Goal: Task Accomplishment & Management: Use online tool/utility

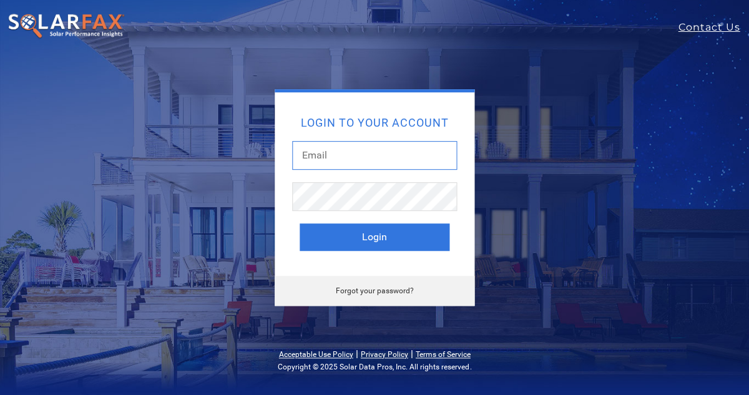
click at [369, 167] on input "text" at bounding box center [374, 155] width 165 height 29
type input "[EMAIL_ADDRESS][DOMAIN_NAME]"
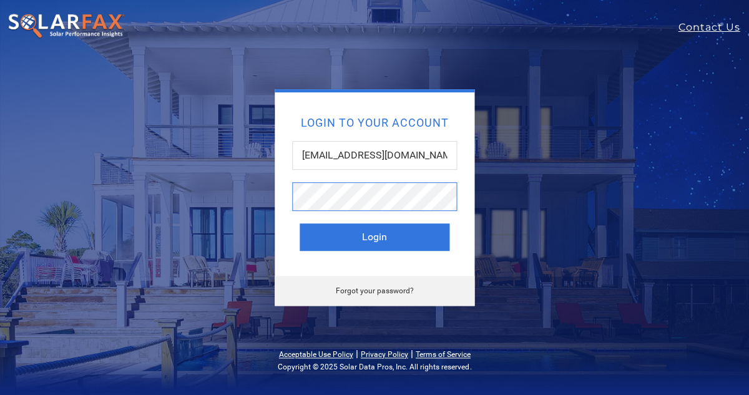
click at [374, 243] on button "Login" at bounding box center [374, 236] width 150 height 27
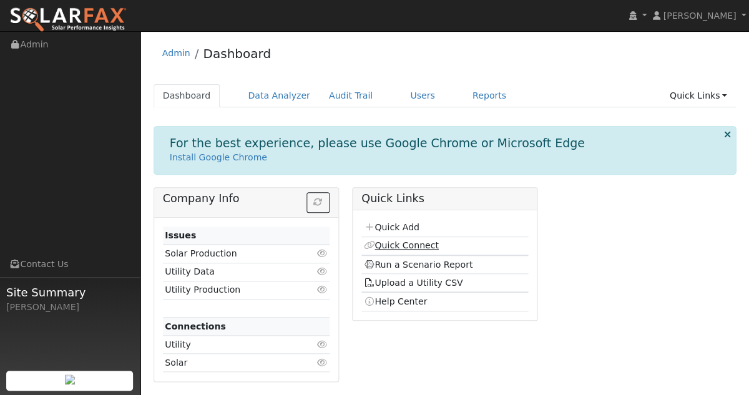
click at [382, 243] on link "Quick Connect" at bounding box center [400, 245] width 75 height 10
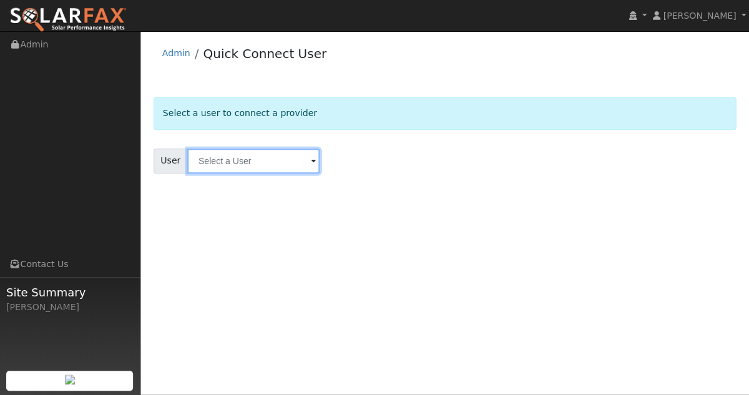
click at [274, 169] on input "text" at bounding box center [253, 160] width 132 height 25
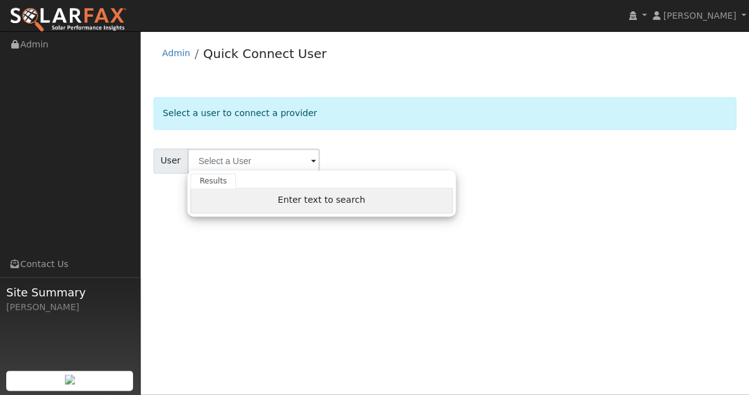
click at [272, 200] on div "Enter text to search" at bounding box center [321, 200] width 262 height 25
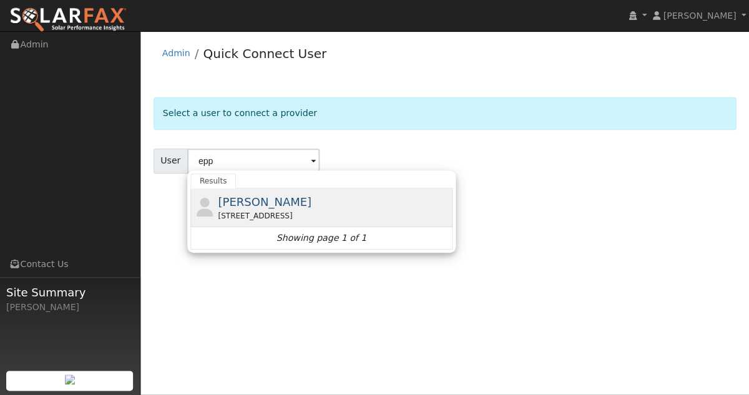
click at [269, 218] on div "[STREET_ADDRESS]" at bounding box center [333, 215] width 231 height 11
type input "[PERSON_NAME]"
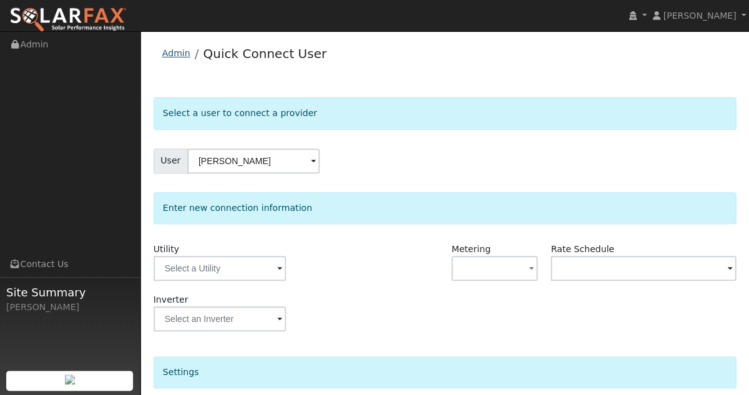
click at [177, 55] on link "Admin" at bounding box center [176, 53] width 28 height 10
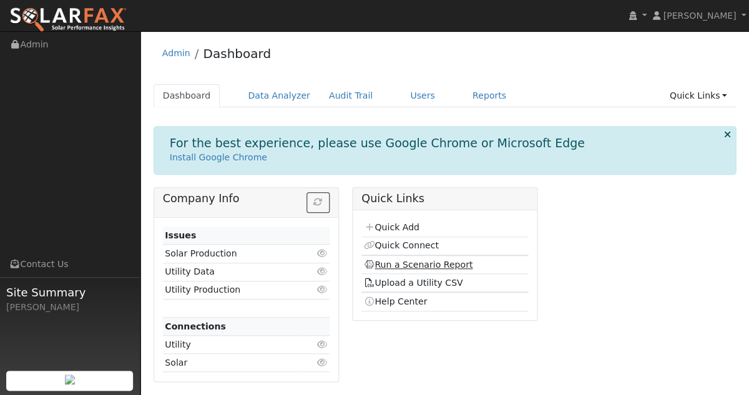
click at [404, 262] on link "Run a Scenario Report" at bounding box center [417, 265] width 109 height 10
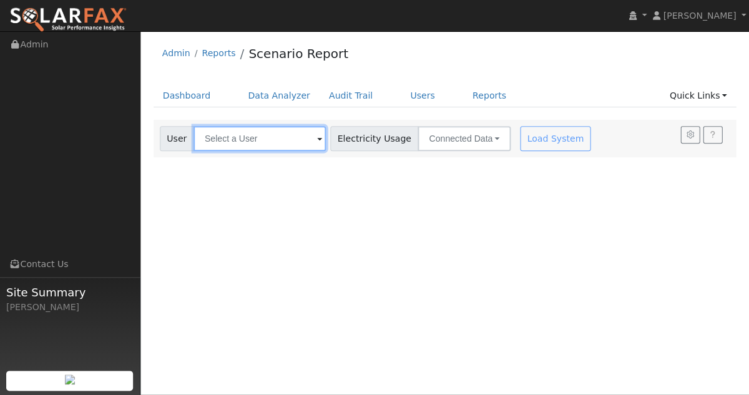
click at [235, 142] on input "text" at bounding box center [259, 138] width 132 height 25
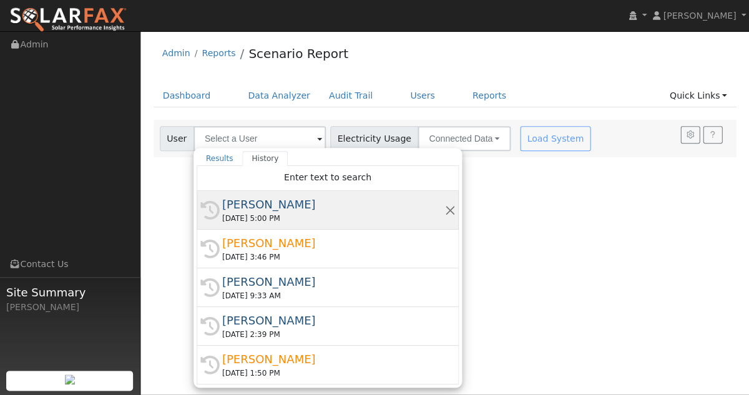
click at [243, 209] on div "[PERSON_NAME]" at bounding box center [333, 204] width 222 height 17
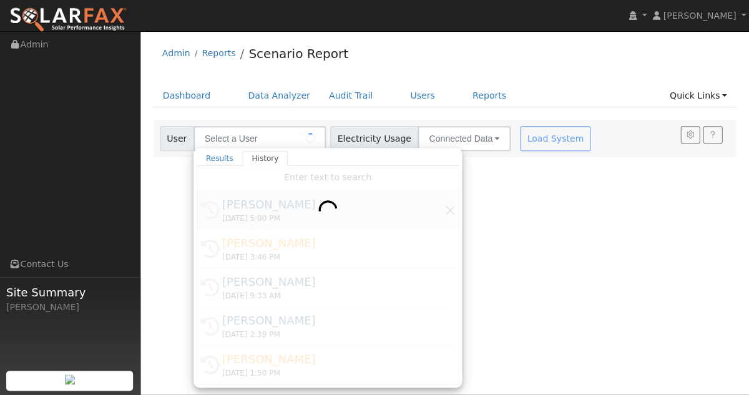
type input "[PERSON_NAME]"
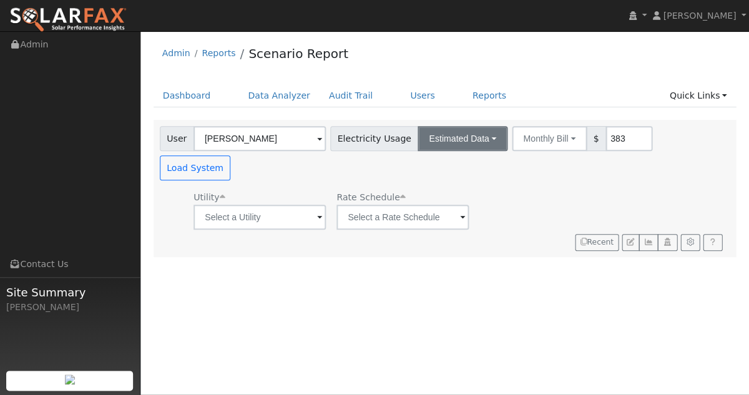
click at [429, 140] on button "Estimated Data" at bounding box center [462, 138] width 90 height 25
click at [424, 197] on link "CSV Data" at bounding box center [462, 201] width 89 height 17
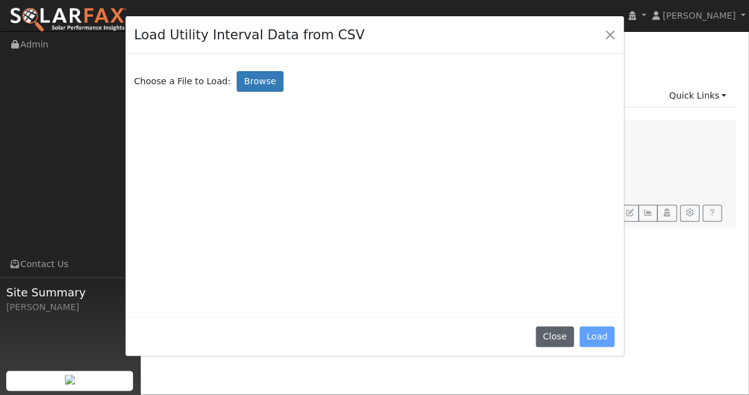
click at [542, 346] on button "Close" at bounding box center [554, 336] width 38 height 21
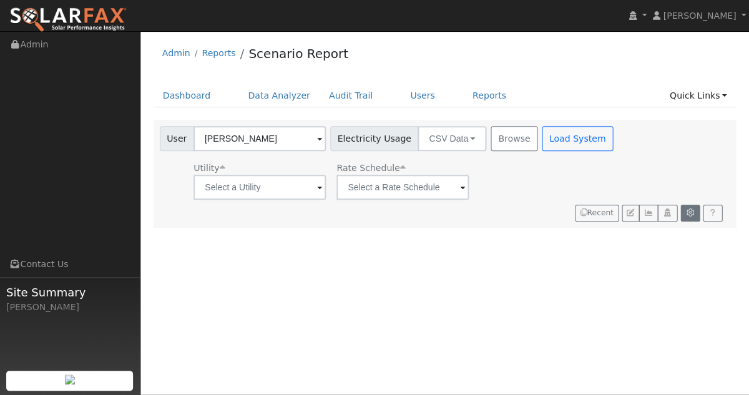
click at [692, 210] on icon "button" at bounding box center [689, 212] width 9 height 7
type input "13"
type input "27"
type input "3"
type input "14000"
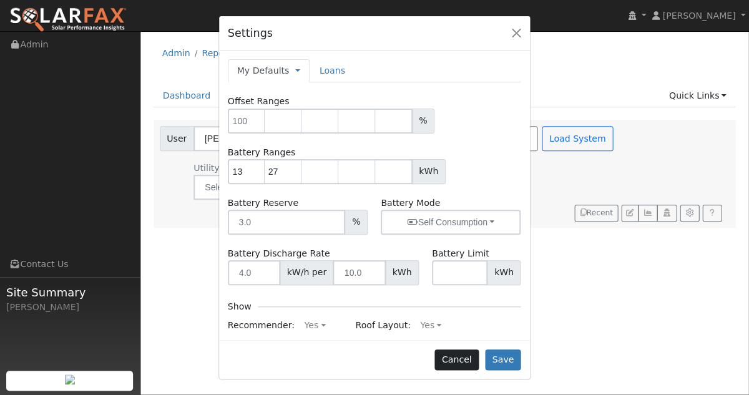
click at [467, 357] on button "Cancel" at bounding box center [456, 359] width 44 height 21
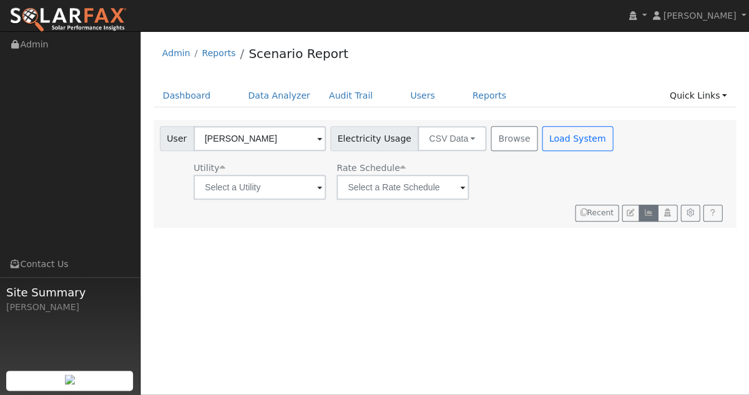
click at [649, 217] on button "button" at bounding box center [647, 213] width 19 height 17
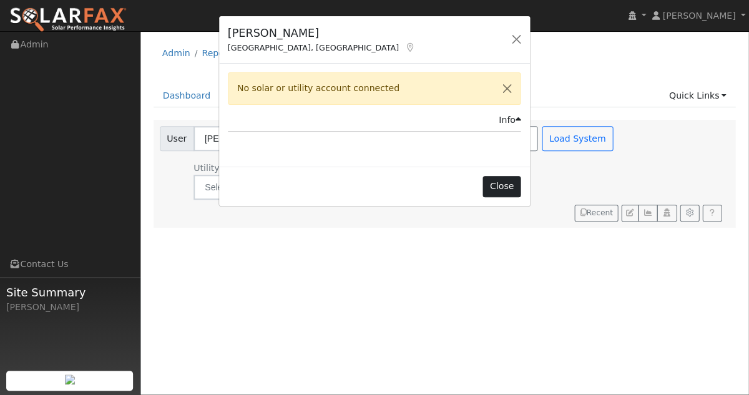
click at [504, 182] on button "Close" at bounding box center [501, 186] width 38 height 21
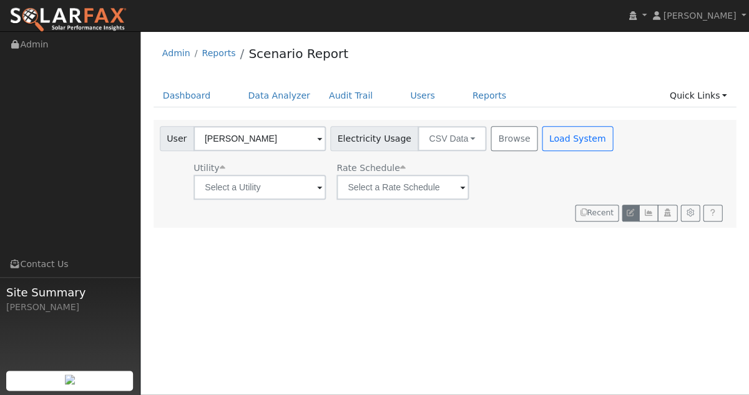
click at [632, 211] on icon "button" at bounding box center [629, 212] width 7 height 7
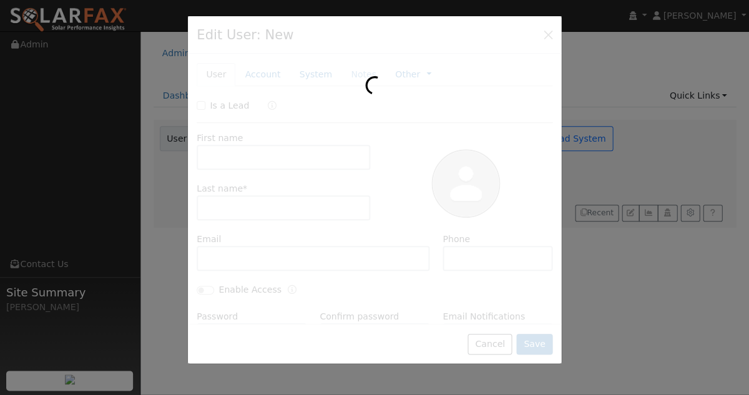
type input "[PERSON_NAME]"
type input "Epp"
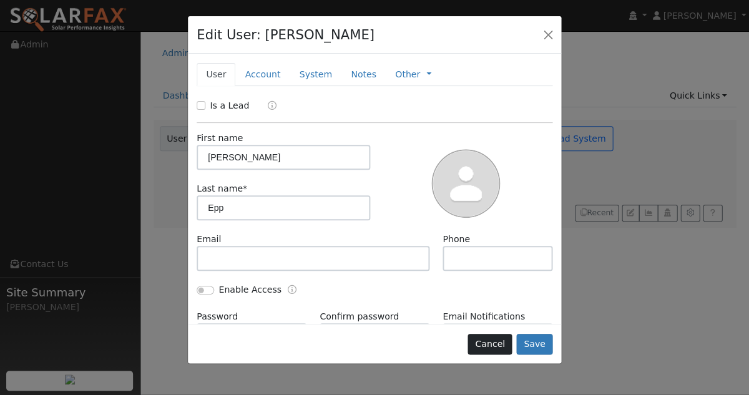
click at [483, 344] on button "Cancel" at bounding box center [489, 344] width 44 height 21
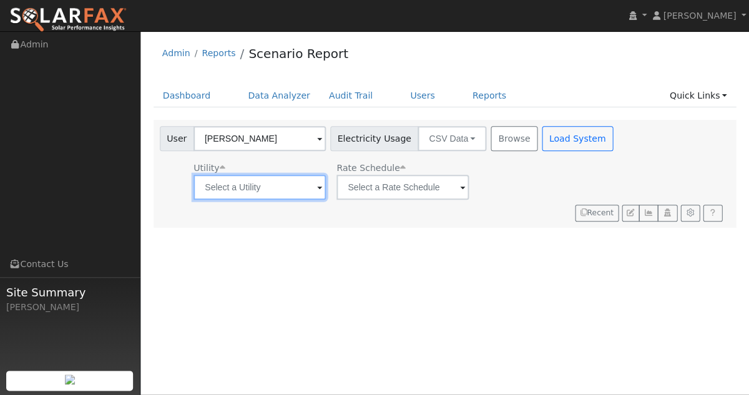
click at [278, 190] on input "text" at bounding box center [259, 187] width 132 height 25
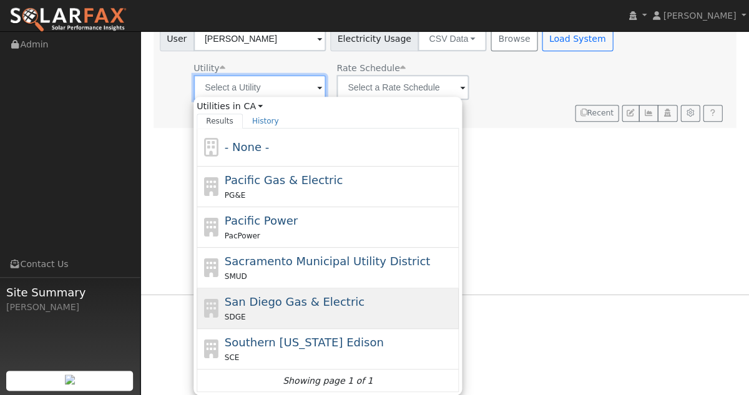
scroll to position [102, 0]
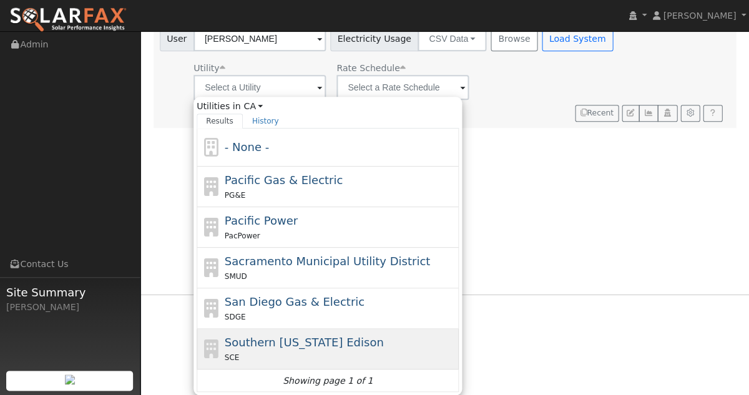
click at [277, 344] on span "Southern [US_STATE] Edison" at bounding box center [304, 342] width 159 height 13
type input "Southern [US_STATE] Edison"
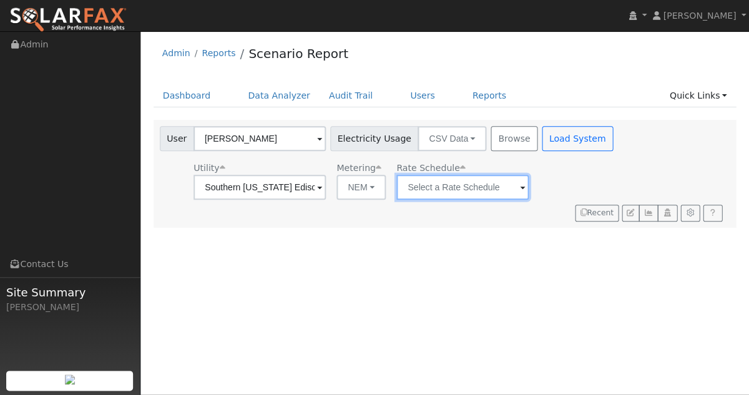
click at [415, 188] on input "text" at bounding box center [462, 187] width 132 height 25
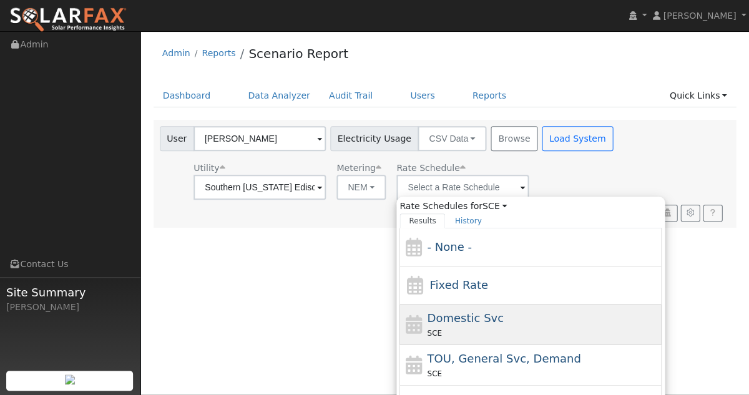
click at [428, 322] on span "Domestic Svc" at bounding box center [465, 317] width 77 height 13
type input "Domestic Svc"
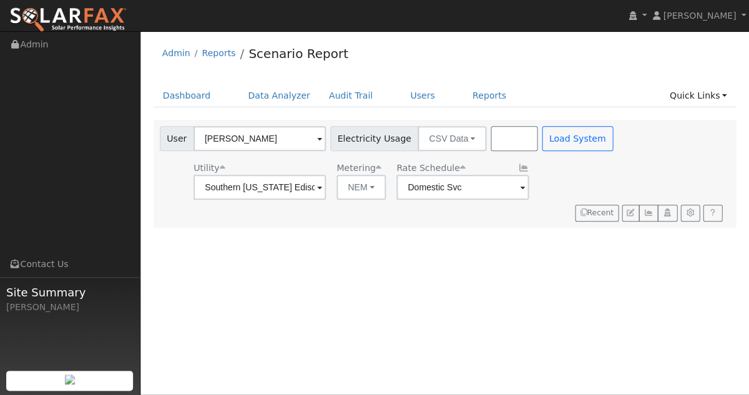
click at [490, 140] on button "Browse" at bounding box center [513, 138] width 46 height 25
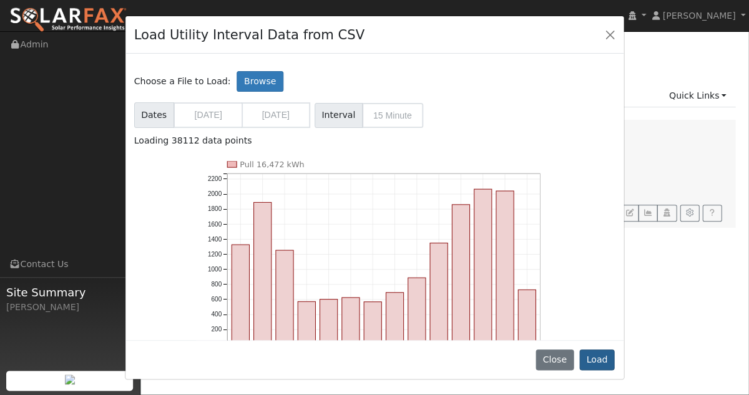
click at [595, 358] on button "Load" at bounding box center [597, 359] width 36 height 21
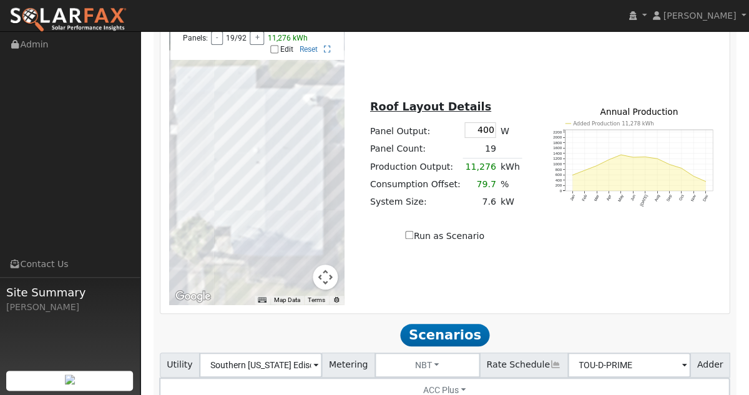
scroll to position [878, 0]
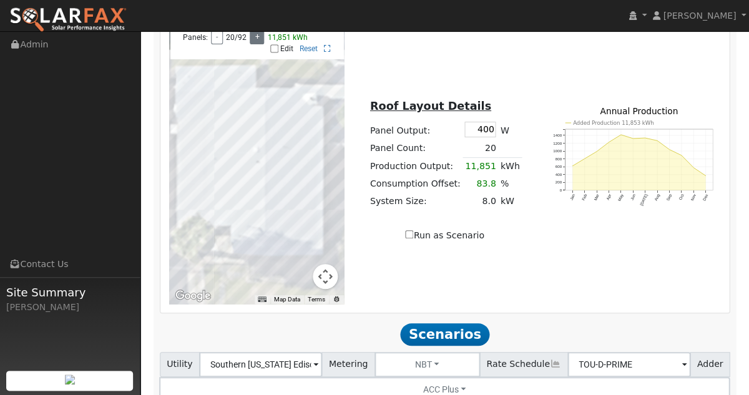
click at [255, 44] on button "+" at bounding box center [257, 38] width 14 height 14
click at [273, 53] on input "Edit" at bounding box center [274, 48] width 8 height 9
checkbox input "true"
click at [213, 194] on div at bounding box center [256, 163] width 175 height 281
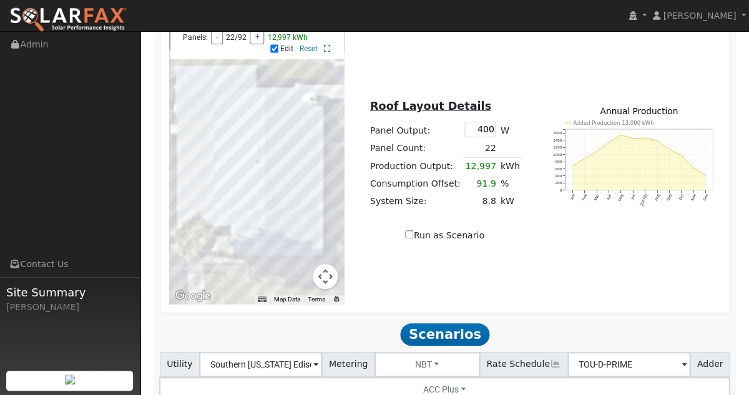
click at [211, 205] on div at bounding box center [256, 163] width 175 height 281
click at [209, 219] on div at bounding box center [256, 163] width 175 height 281
click at [274, 224] on div at bounding box center [256, 163] width 175 height 281
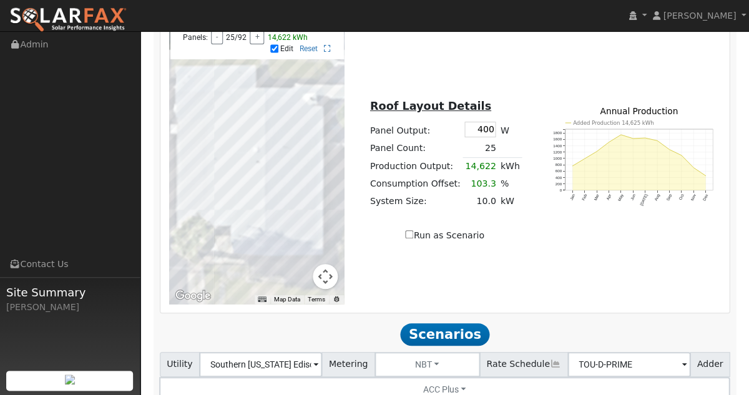
click at [274, 225] on div at bounding box center [256, 163] width 175 height 281
click at [275, 214] on div at bounding box center [256, 163] width 175 height 281
click at [276, 236] on div at bounding box center [256, 163] width 175 height 281
click at [276, 245] on div at bounding box center [256, 163] width 175 height 281
click at [276, 256] on div at bounding box center [256, 163] width 175 height 281
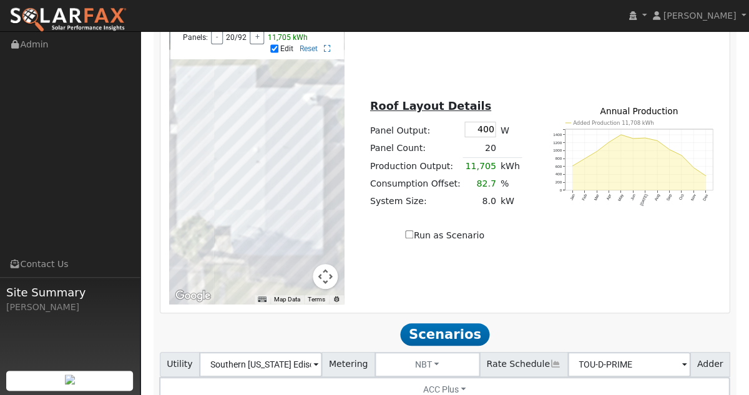
click at [195, 207] on div at bounding box center [256, 163] width 175 height 281
click at [194, 195] on div at bounding box center [256, 163] width 175 height 281
click at [259, 112] on div at bounding box center [256, 163] width 175 height 281
click at [258, 128] on div at bounding box center [256, 163] width 175 height 281
click at [253, 114] on div at bounding box center [256, 163] width 175 height 281
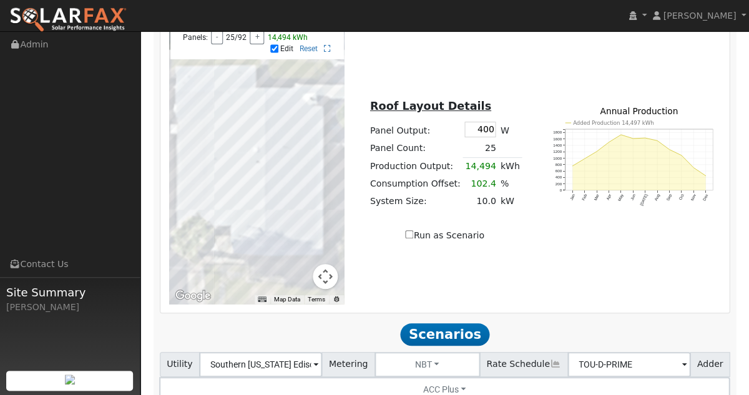
click at [246, 130] on div at bounding box center [256, 163] width 175 height 281
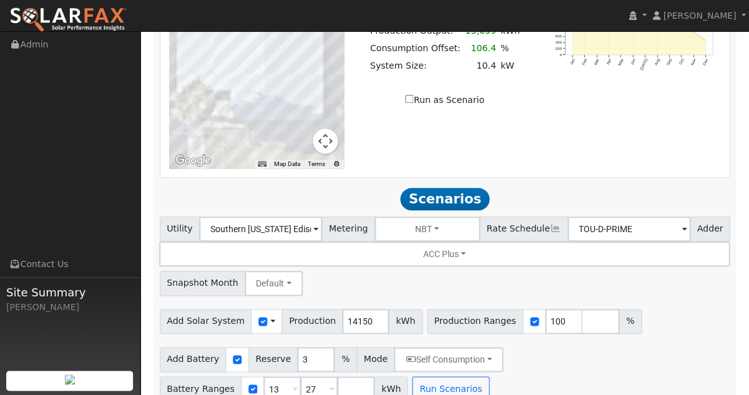
scroll to position [1013, 0]
click at [419, 376] on button "Run Scenarios" at bounding box center [450, 388] width 77 height 25
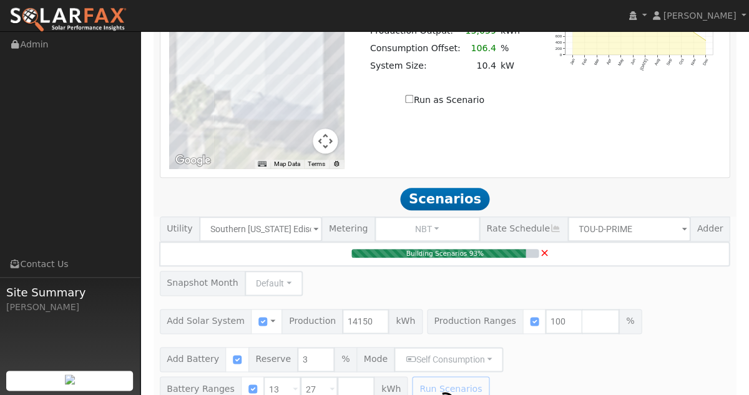
type input "9.4"
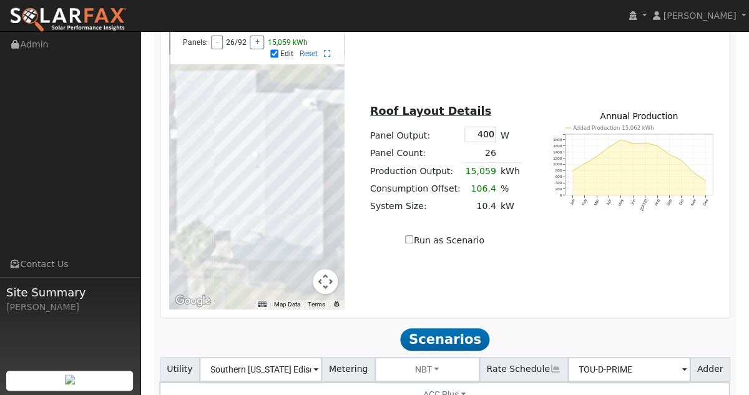
scroll to position [872, 0]
